Goal: Transaction & Acquisition: Book appointment/travel/reservation

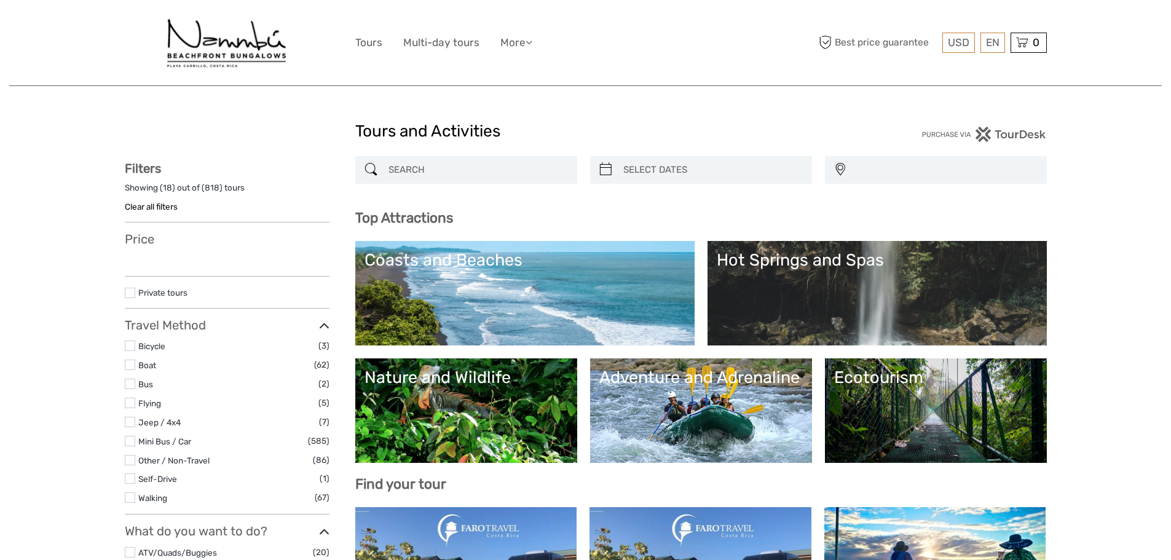
select select
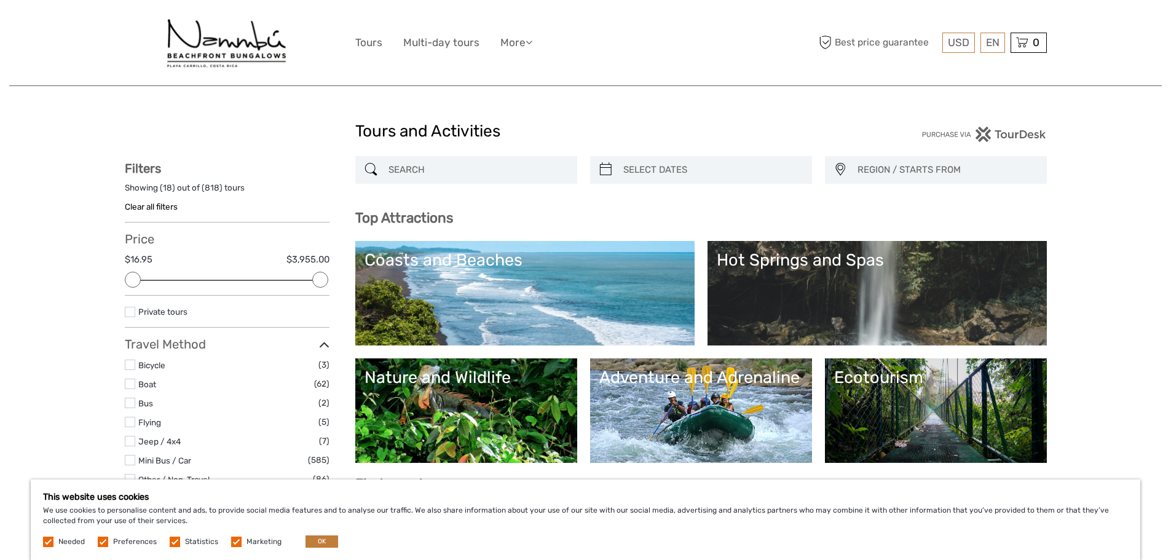
scroll to position [61, 0]
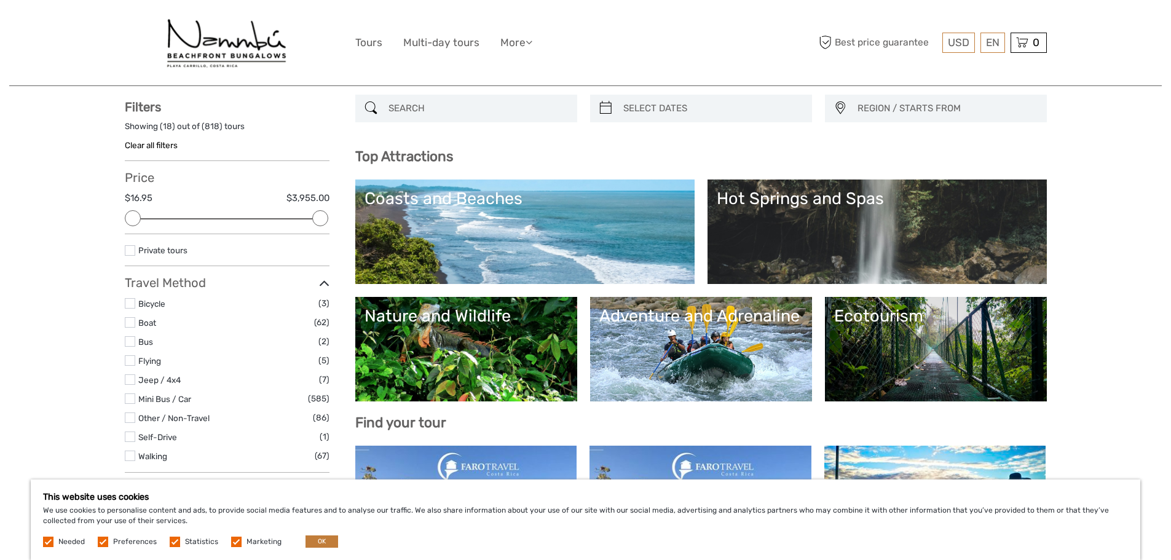
click at [477, 355] on link "Nature and Wildlife" at bounding box center [467, 349] width 204 height 86
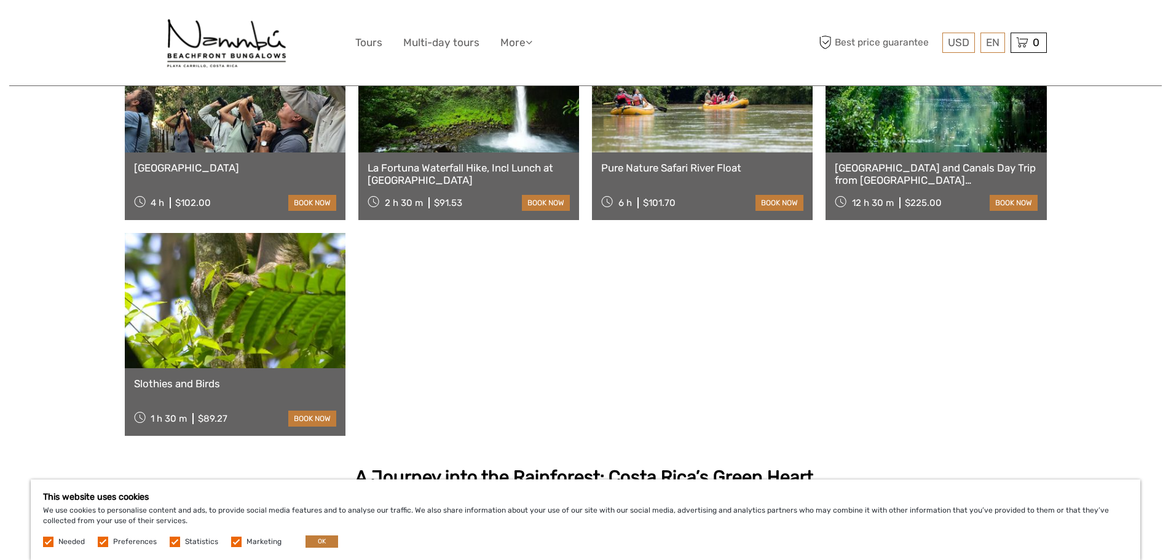
scroll to position [861, 0]
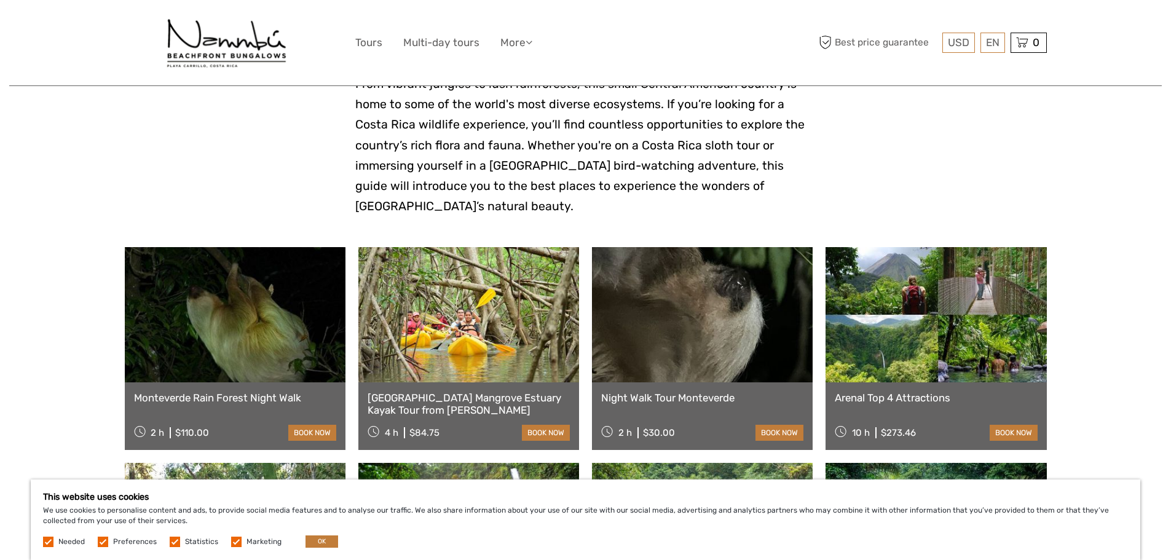
scroll to position [0, 0]
